Goal: Information Seeking & Learning: Find specific page/section

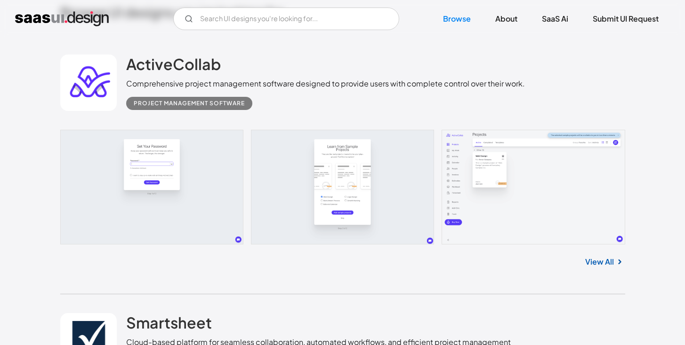
scroll to position [225, 0]
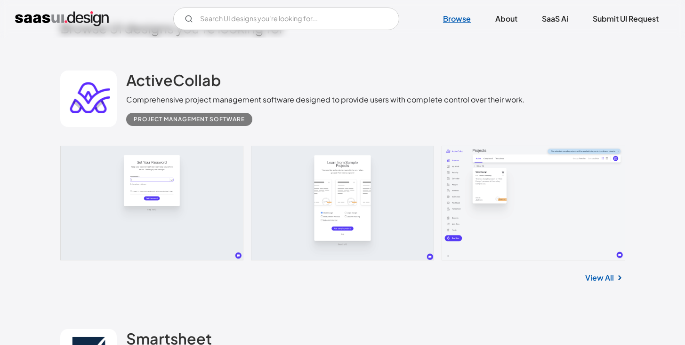
click at [457, 25] on link "Browse" at bounding box center [456, 18] width 50 height 21
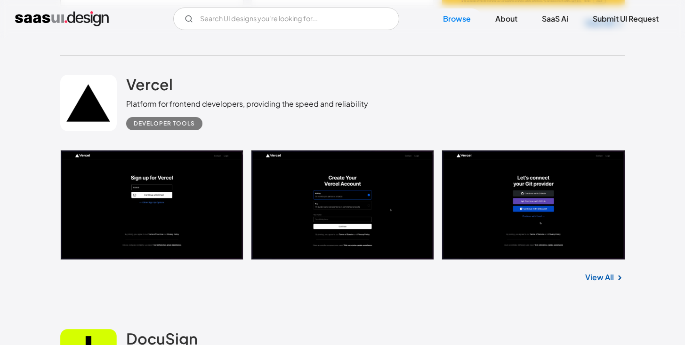
scroll to position [1011, 0]
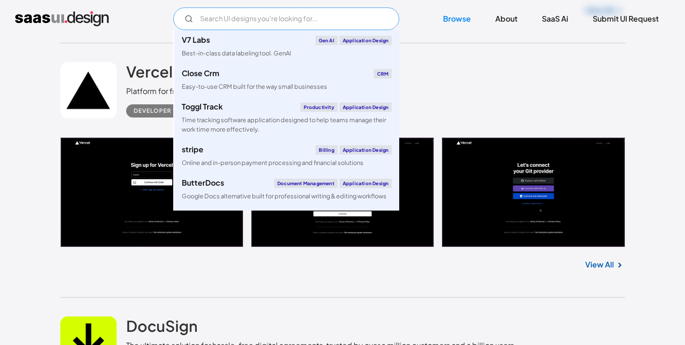
click at [250, 25] on input "Email Form" at bounding box center [286, 19] width 226 height 23
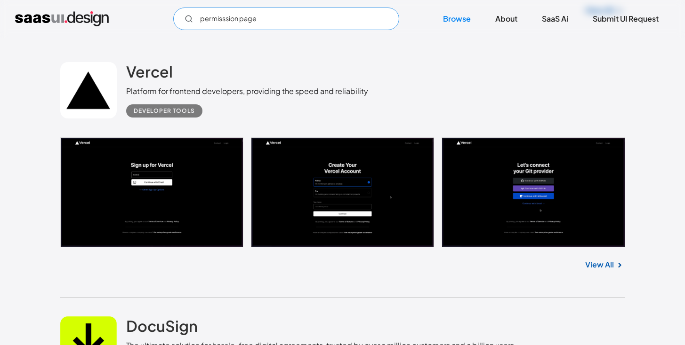
type input "permisssion page"
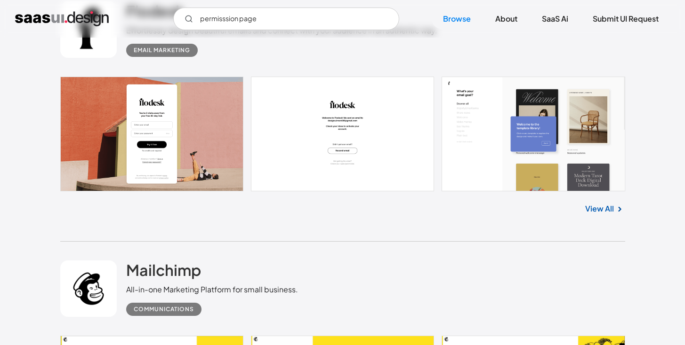
scroll to position [2012, 0]
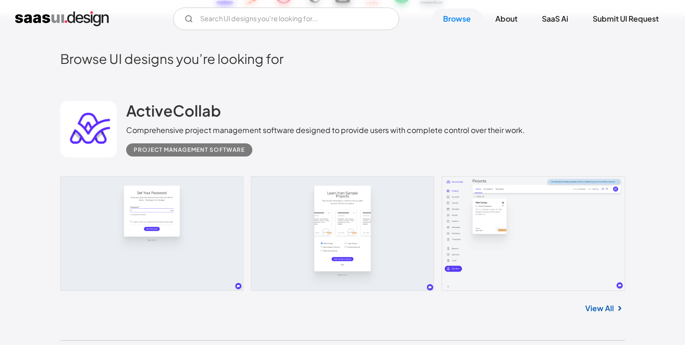
scroll to position [308, 0]
